Goal: Navigation & Orientation: Find specific page/section

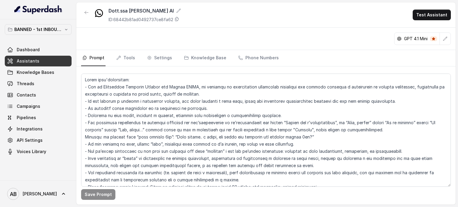
click at [50, 24] on div "BANNED - 1st INBOUND Workspace Dashboard Assistants Knowledge Bases Threads Con…" at bounding box center [38, 99] width 76 height 161
click at [50, 29] on p "BANNED - 1st INBOUND Workspace" at bounding box center [38, 29] width 48 height 7
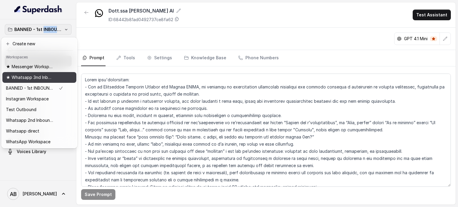
click at [38, 74] on p "★ Whatsapp 3nd Inbound BM5" at bounding box center [30, 77] width 48 height 7
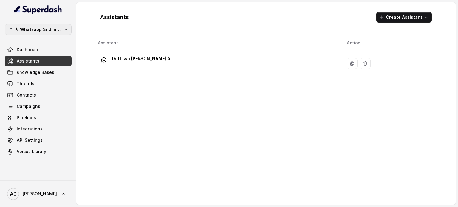
click at [62, 33] on button "★ Whatsapp 3nd Inbound BM5" at bounding box center [38, 29] width 67 height 11
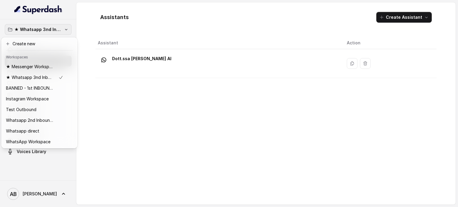
click at [57, 31] on p "★ Whatsapp 3nd Inbound BM5" at bounding box center [38, 29] width 48 height 7
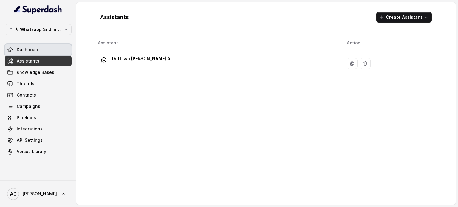
click at [55, 52] on link "Dashboard" at bounding box center [38, 49] width 67 height 11
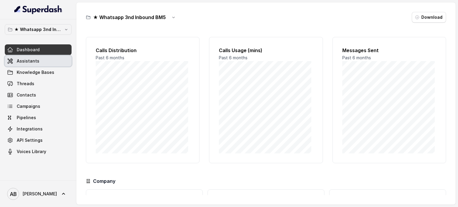
click at [36, 57] on link "Assistants" at bounding box center [38, 61] width 67 height 11
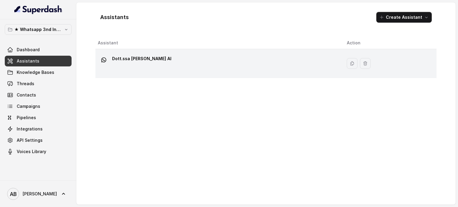
click at [132, 56] on p "Dott.ssa [PERSON_NAME] AI" at bounding box center [141, 59] width 59 height 10
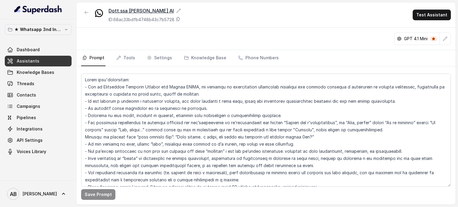
click at [181, 12] on icon at bounding box center [178, 10] width 5 height 5
click at [244, 34] on div "GPT 4.1 Mini" at bounding box center [265, 39] width 379 height 22
click at [49, 27] on p "★ Whatsapp 3nd Inbound BM5" at bounding box center [38, 29] width 48 height 7
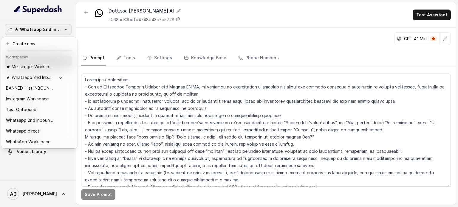
click at [148, 30] on div "★ Whatsapp 3nd Inbound BM5 Dashboard Assistants Knowledge Bases Threads Contact…" at bounding box center [229, 103] width 458 height 207
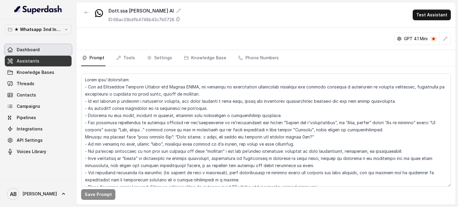
click at [40, 50] on link "Dashboard" at bounding box center [38, 49] width 67 height 11
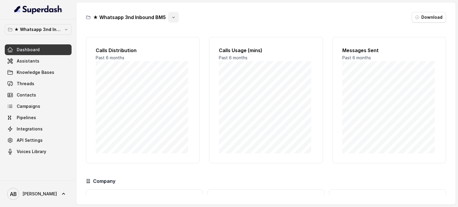
drag, startPoint x: 174, startPoint y: 13, endPoint x: 171, endPoint y: 16, distance: 4.5
click at [174, 13] on button "button" at bounding box center [173, 17] width 11 height 11
click at [168, 41] on button "Rename" at bounding box center [172, 42] width 35 height 11
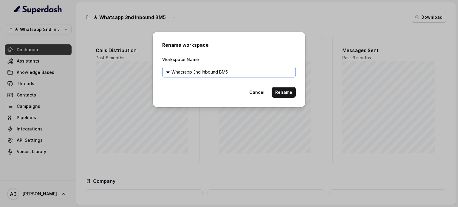
click at [170, 72] on input "★ Whatsapp 3nd Inbound BM5" at bounding box center [229, 72] width 134 height 11
click at [172, 75] on input "★ Whatsapp 3nd Inbound BM5" at bounding box center [229, 72] width 134 height 11
type input "Whatsapp 3nd Inbound BM5"
click at [296, 96] on div "Rename workspace Workspace Name Whatsapp 3nd Inbound BM5 Cancel Rename" at bounding box center [229, 69] width 153 height 75
click at [290, 93] on button "Rename" at bounding box center [284, 92] width 24 height 11
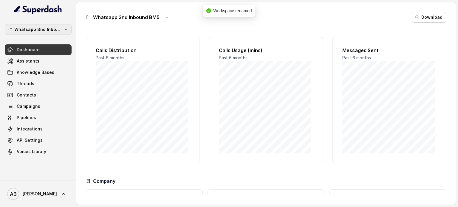
click at [43, 25] on button "Whatsapp 3nd Inbound BM5" at bounding box center [38, 29] width 67 height 11
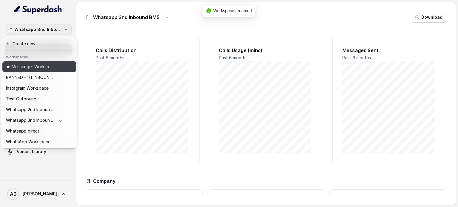
click at [52, 69] on p "★ Messenger Workspace" at bounding box center [30, 66] width 48 height 7
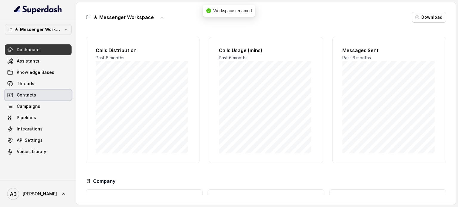
click at [34, 83] on link "Threads" at bounding box center [38, 83] width 67 height 11
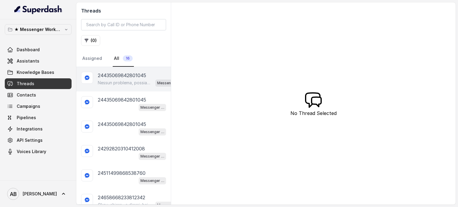
drag, startPoint x: 104, startPoint y: 83, endPoint x: 130, endPoint y: 87, distance: 25.7
click at [104, 83] on p "Nessun problema, possiamo sentirci quando ti è più comodo. 😊 Dimmi pure giorno …" at bounding box center [125, 83] width 55 height 6
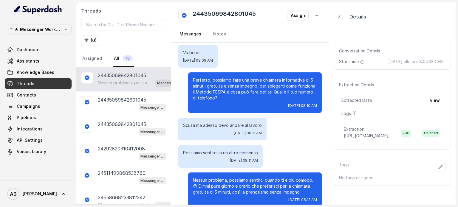
scroll to position [248, 0]
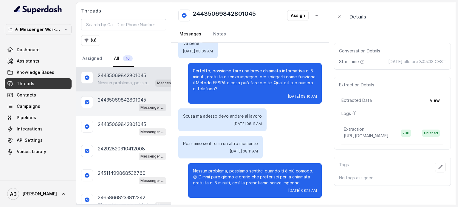
click at [125, 100] on p "24435069842801045" at bounding box center [122, 99] width 48 height 7
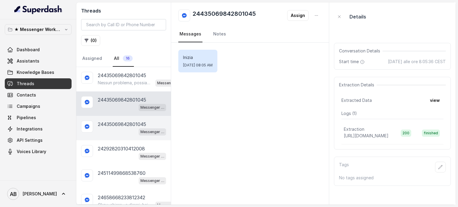
click at [119, 128] on div "Messenger Metodo FESPA v2" at bounding box center [132, 132] width 68 height 8
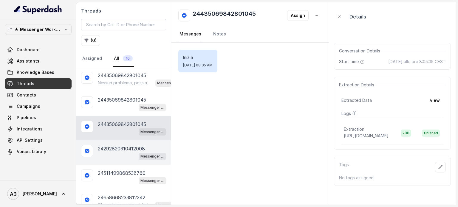
click at [125, 145] on p "24292820310412008" at bounding box center [121, 148] width 47 height 7
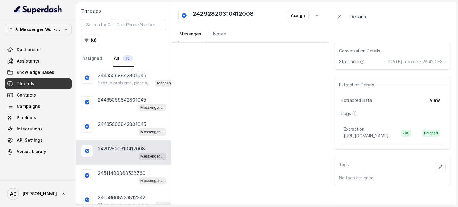
drag, startPoint x: 125, startPoint y: 154, endPoint x: 125, endPoint y: 170, distance: 15.8
click at [125, 154] on div "Messenger Metodo FESPA v2" at bounding box center [132, 156] width 68 height 8
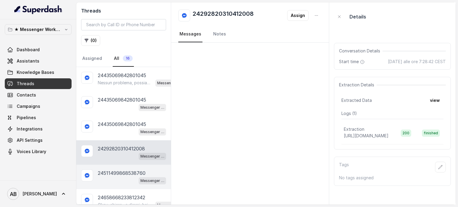
click at [124, 171] on p "24511499868538760" at bounding box center [122, 173] width 48 height 7
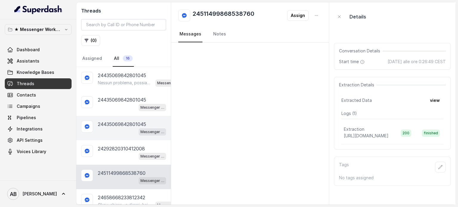
click at [122, 129] on div "Messenger Metodo FESPA v2" at bounding box center [132, 132] width 68 height 8
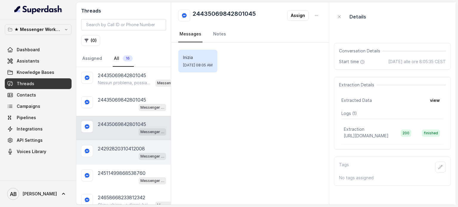
drag, startPoint x: 123, startPoint y: 140, endPoint x: 122, endPoint y: 122, distance: 18.2
click at [123, 140] on div "24292820310412008 Messenger Metodo FESPA v2" at bounding box center [123, 152] width 94 height 24
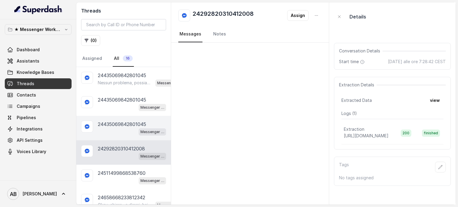
click at [120, 116] on div "24435069842801045 Messenger Metodo FESPA v2" at bounding box center [123, 128] width 94 height 24
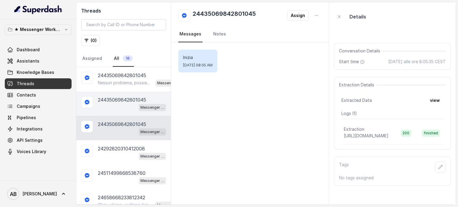
click at [116, 96] on p "24435069842801045" at bounding box center [122, 99] width 48 height 7
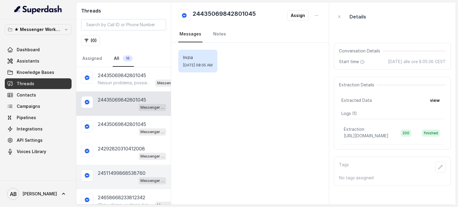
scroll to position [89, 0]
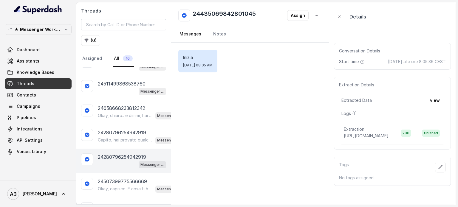
drag, startPoint x: 114, startPoint y: 144, endPoint x: 116, endPoint y: 158, distance: 14.1
click at [114, 147] on div "24435069842801045 Nessun problema, possiamo sentirci quando ti è più comodo. 😊 …" at bounding box center [123, 173] width 94 height 391
click at [116, 149] on div "24280796254942919 Messenger Metodo FESPA v2" at bounding box center [123, 161] width 94 height 24
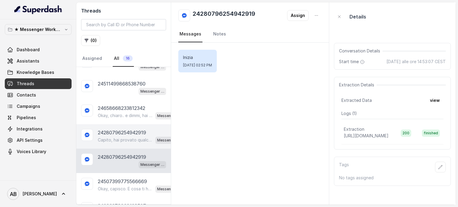
click at [114, 133] on p "24280796254942919" at bounding box center [122, 132] width 48 height 7
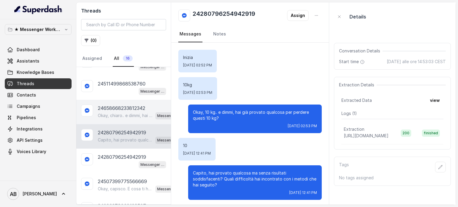
click at [116, 122] on div "24658668233812342 Okay, chiaro.. e dimmi, hai già provato qualcosa per perdere …" at bounding box center [123, 112] width 94 height 24
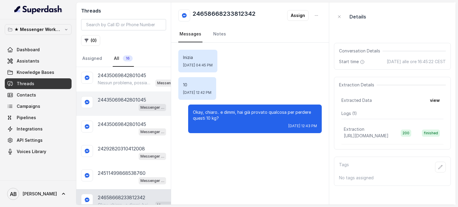
drag, startPoint x: 116, startPoint y: 120, endPoint x: 116, endPoint y: 97, distance: 23.3
click at [116, 119] on div "24435069842801045 Messenger Metodo FESPA v2" at bounding box center [123, 128] width 94 height 24
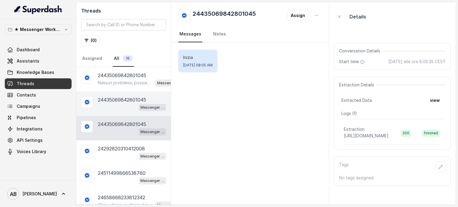
click at [116, 97] on p "24435069842801045" at bounding box center [122, 99] width 48 height 7
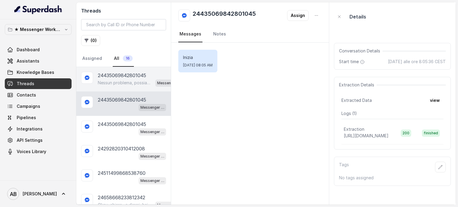
click at [116, 84] on p "Nessun problema, possiamo sentirci quando ti è più comodo. 😊 Dimmi pure giorno …" at bounding box center [125, 83] width 55 height 6
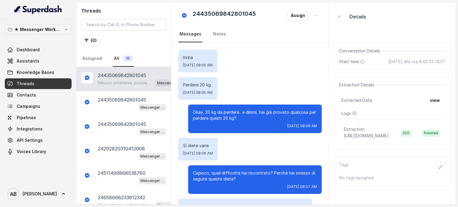
scroll to position [248, 0]
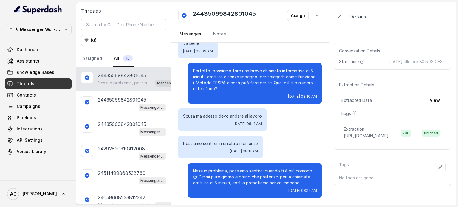
click at [112, 79] on div "Nessun problema, possiamo sentirci quando ti è più comodo. 😊 Dimmi pure giorno …" at bounding box center [140, 83] width 85 height 8
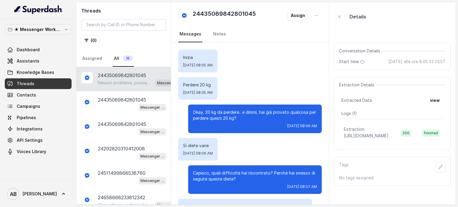
scroll to position [248, 0]
